Goal: Find contact information: Find contact information

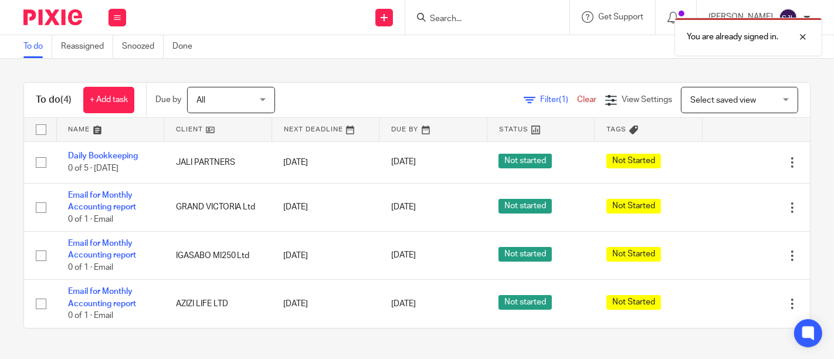
click at [524, 28] on div "You are already signed in." at bounding box center [619, 34] width 405 height 45
click at [514, 8] on div at bounding box center [487, 17] width 164 height 35
click at [489, 3] on div at bounding box center [487, 17] width 164 height 35
drag, startPoint x: 513, startPoint y: 11, endPoint x: 472, endPoint y: 31, distance: 45.4
click at [507, 16] on div "You are already signed in." at bounding box center [619, 34] width 405 height 45
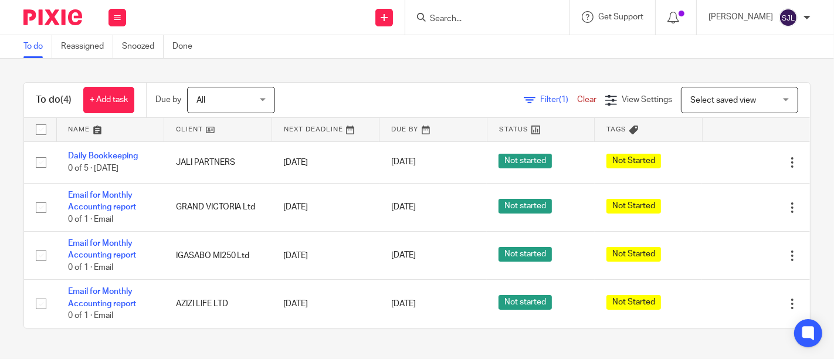
click at [424, 22] on div at bounding box center [485, 17] width 137 height 15
click at [432, 15] on div at bounding box center [485, 17] width 137 height 15
click at [443, 19] on input "Search" at bounding box center [482, 19] width 106 height 11
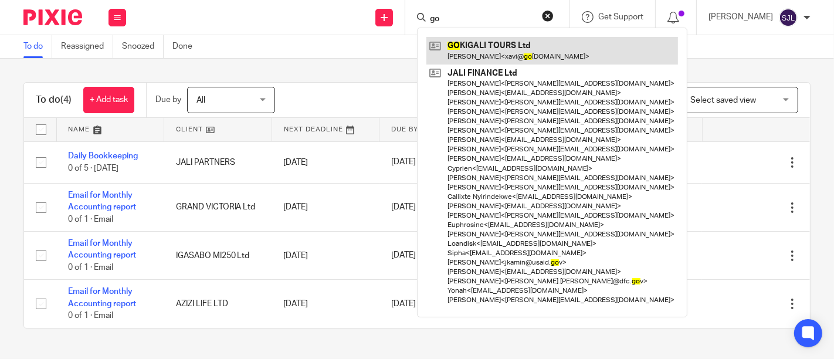
type input "go"
click at [503, 54] on link at bounding box center [552, 50] width 252 height 27
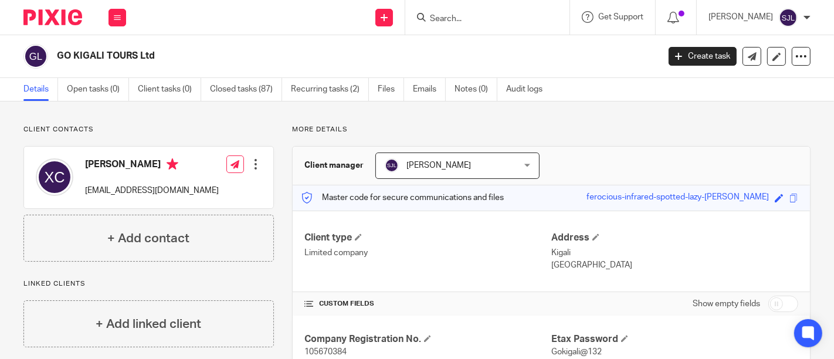
scroll to position [123, 0]
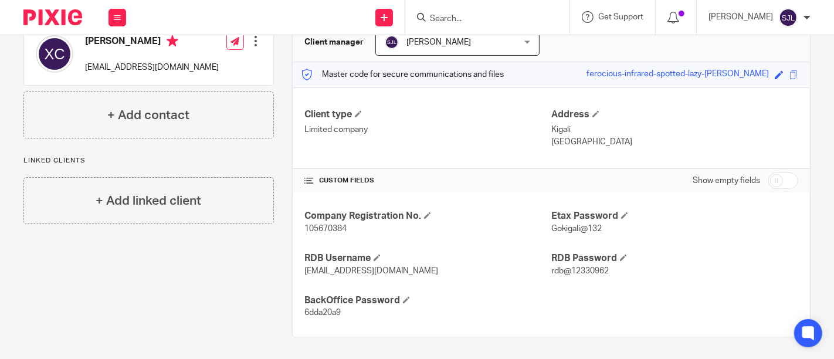
click at [316, 271] on span "info@gokigalitours.com" at bounding box center [371, 271] width 134 height 8
click at [323, 268] on span "info@gokigalitours.com" at bounding box center [371, 271] width 134 height 8
click at [386, 273] on span "info@gokigalitours.com" at bounding box center [371, 271] width 134 height 8
drag, startPoint x: 392, startPoint y: 269, endPoint x: 296, endPoint y: 271, distance: 96.2
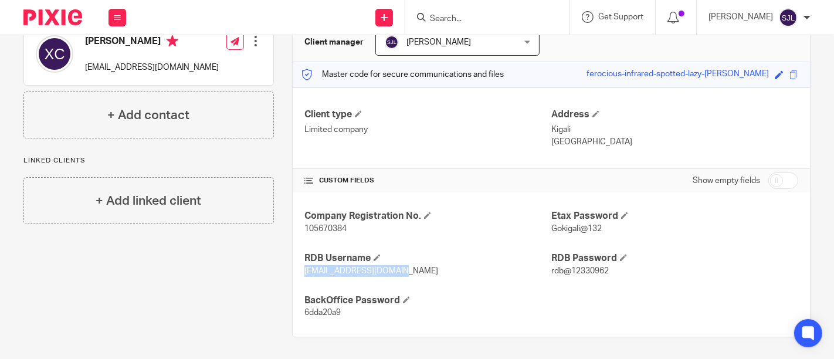
click at [296, 271] on div "Company Registration No. 105670384 Etax Password Gokigali@132 RDB Username info…" at bounding box center [551, 264] width 517 height 144
copy span "info@gokigalitours.com"
drag, startPoint x: 547, startPoint y: 269, endPoint x: 611, endPoint y: 270, distance: 63.4
click at [611, 270] on p "rdb@12330962" at bounding box center [674, 271] width 247 height 12
click at [544, 262] on h4 "RDB Username" at bounding box center [427, 258] width 247 height 12
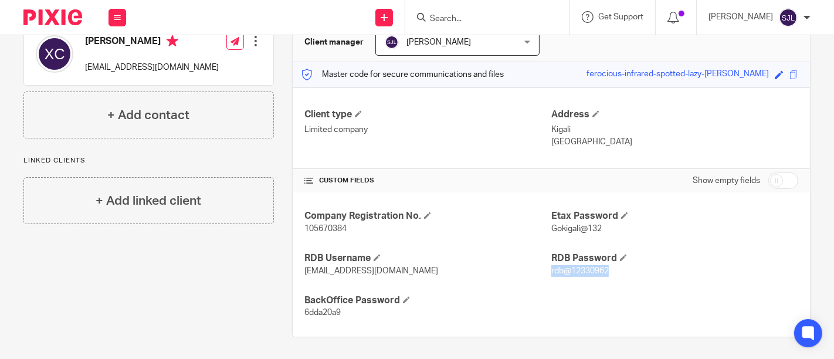
drag, startPoint x: 545, startPoint y: 270, endPoint x: 618, endPoint y: 271, distance: 72.7
click at [618, 271] on p "rdb@12330962" at bounding box center [674, 271] width 247 height 12
copy span "rdb@12330962"
